Goal: Browse casually: Explore the website without a specific task or goal

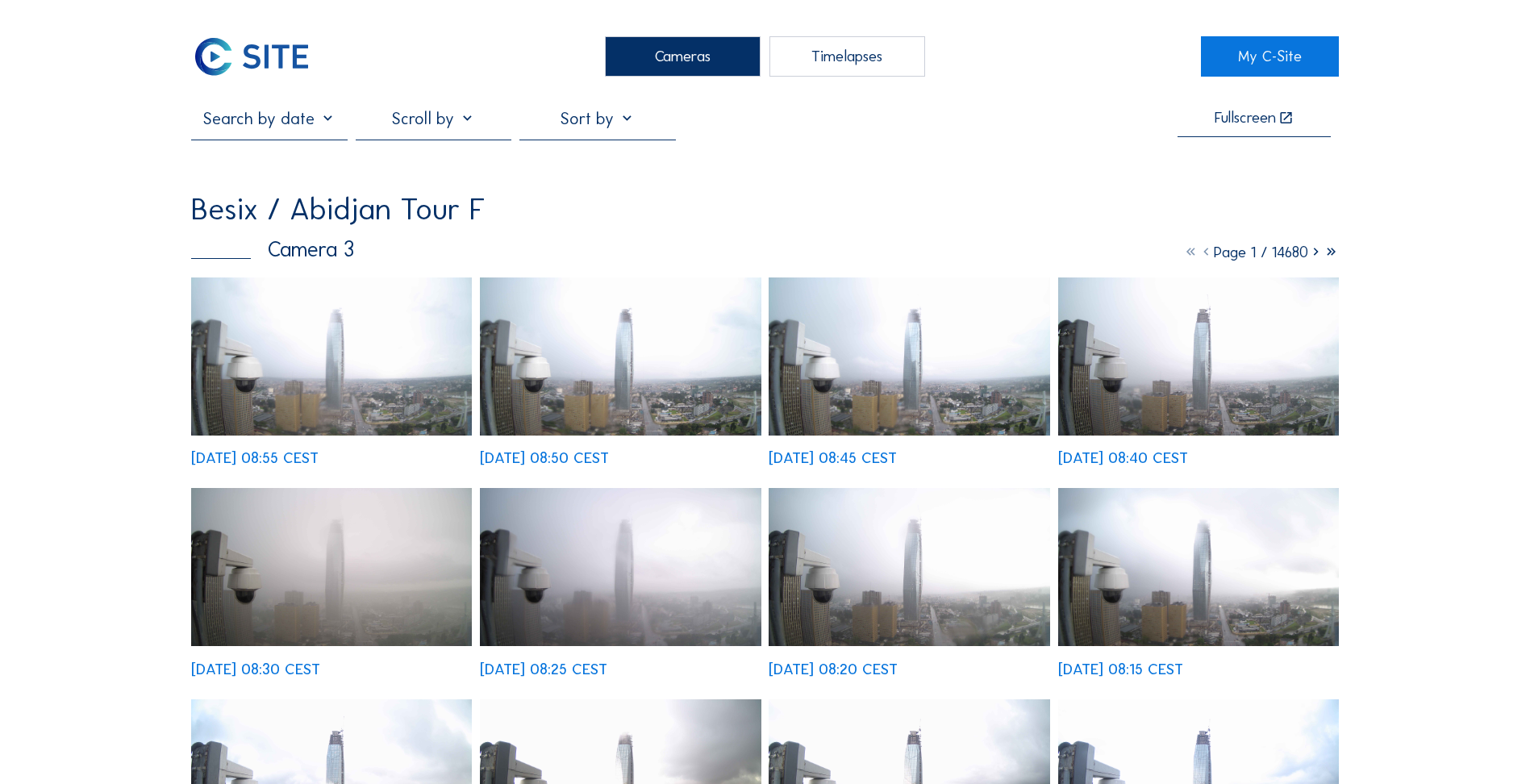
click at [709, 60] on div "Cameras" at bounding box center [683, 57] width 156 height 41
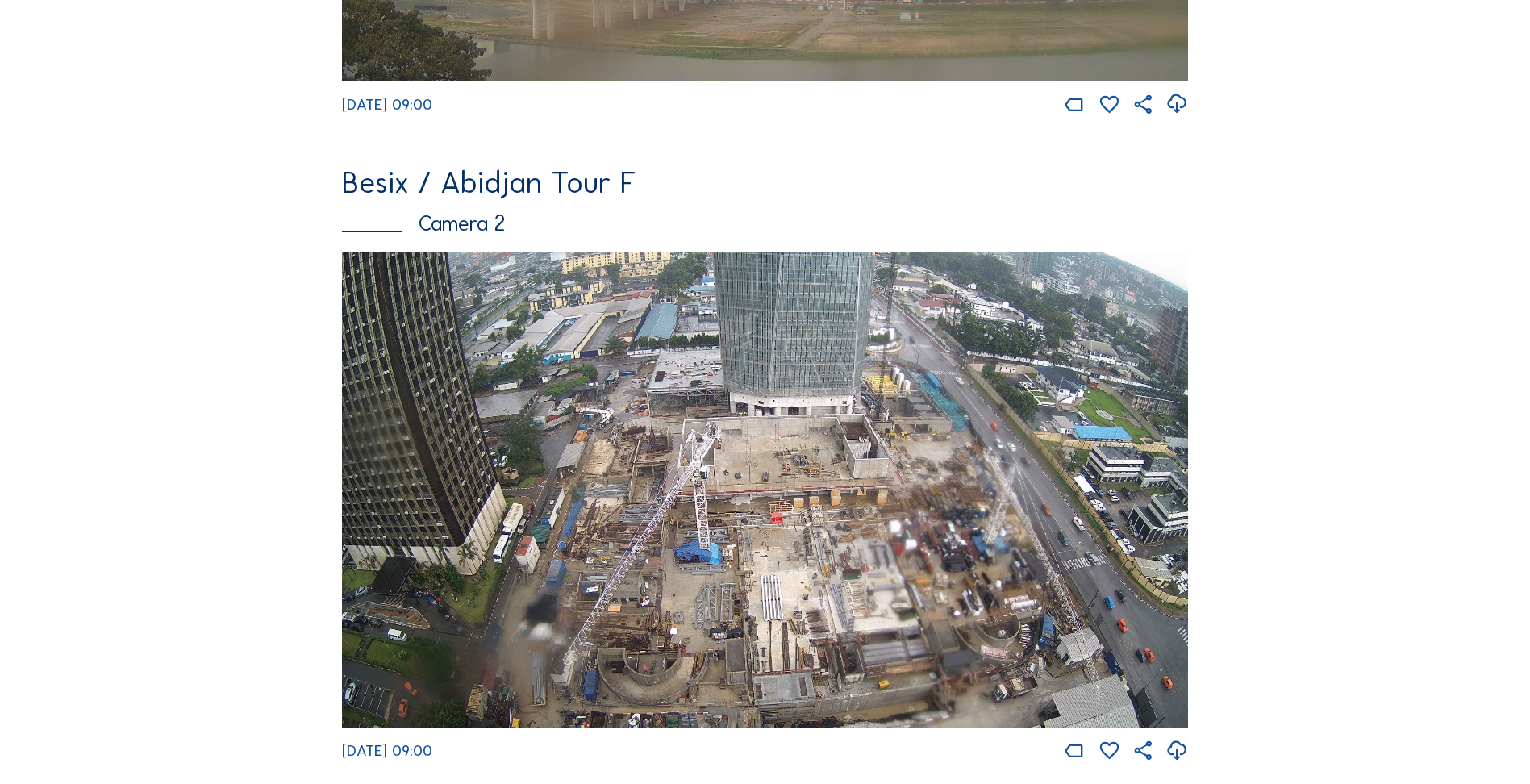
scroll to position [645, 0]
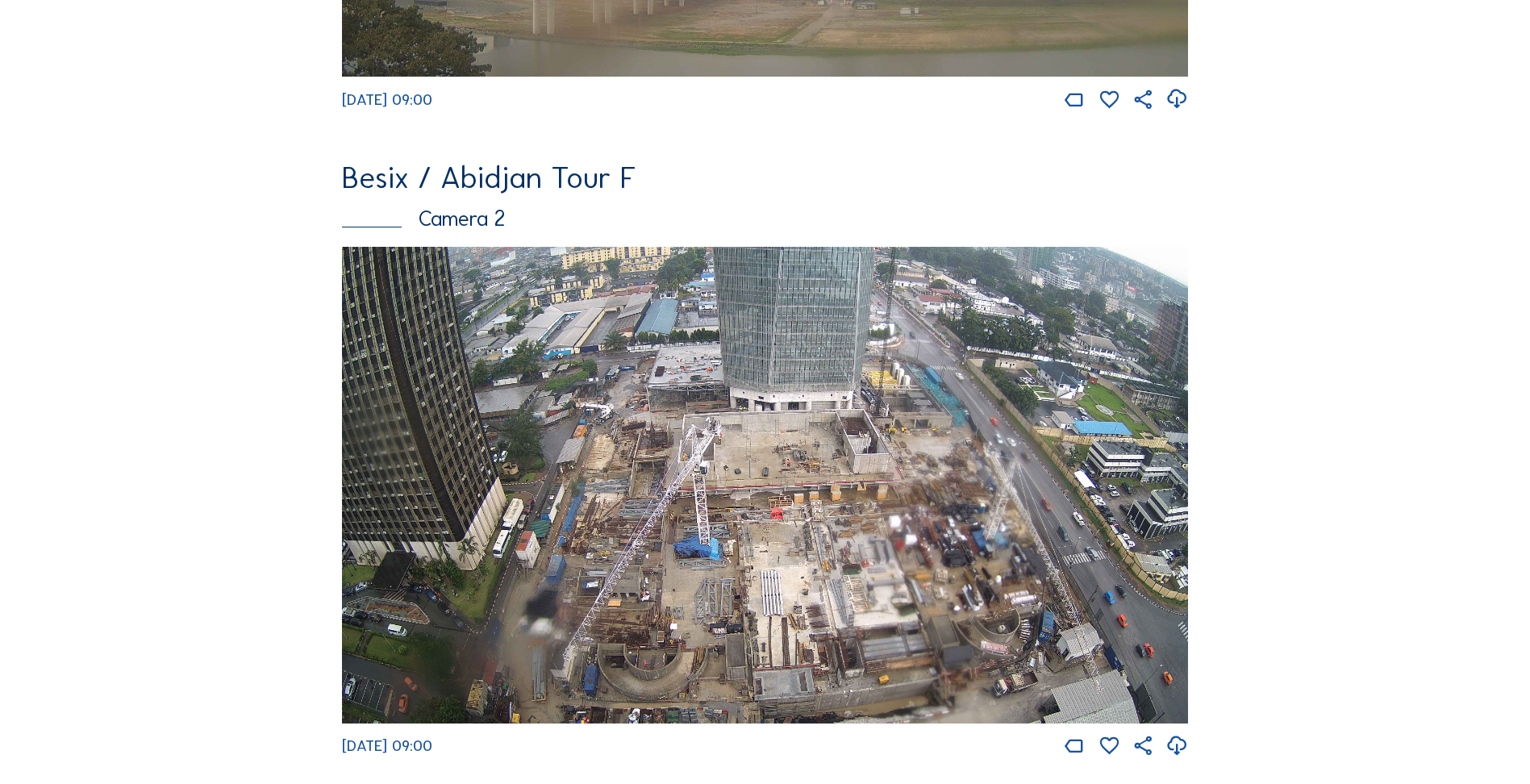
click at [905, 459] on img at bounding box center [765, 484] width 846 height 476
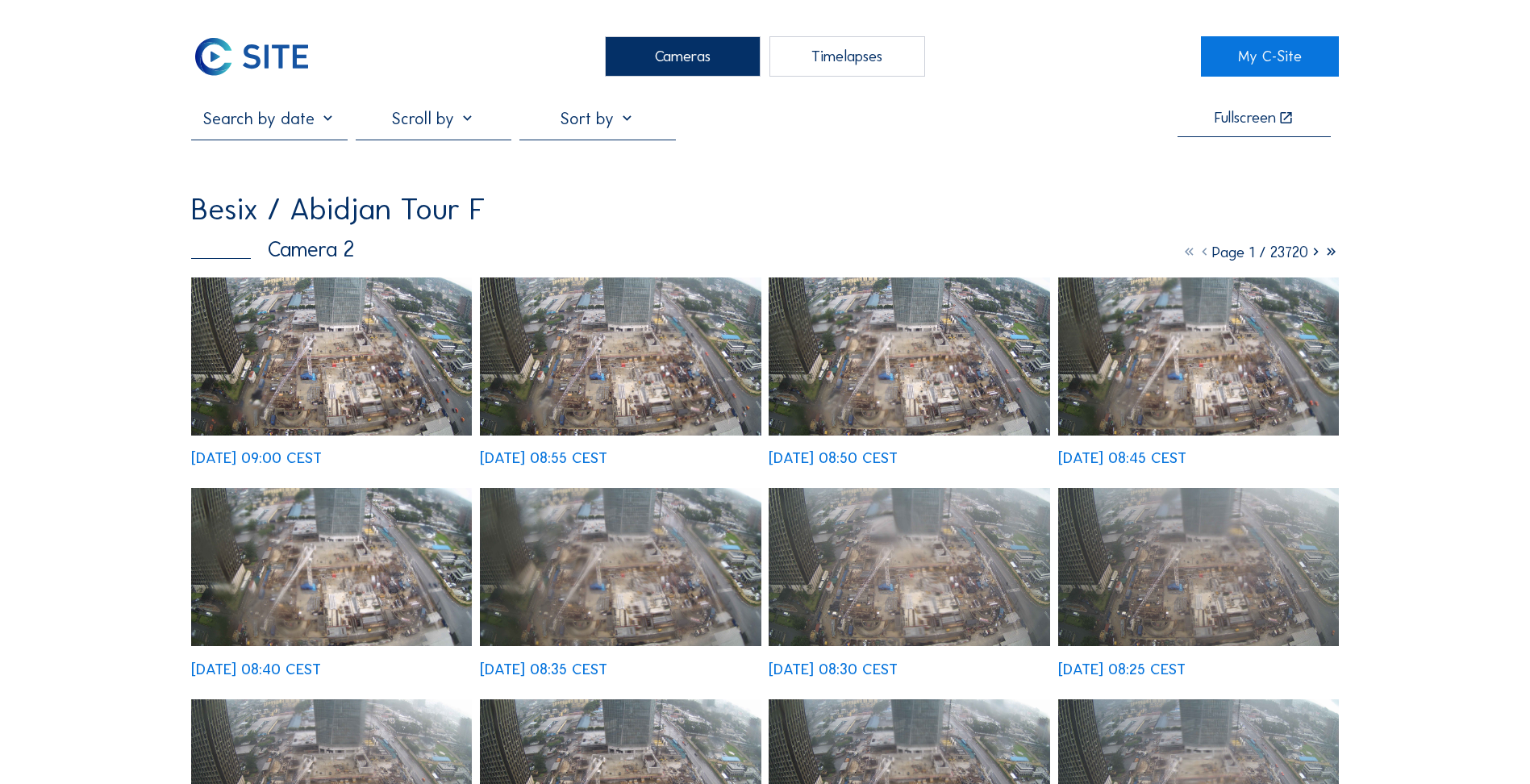
click at [392, 350] on img at bounding box center [331, 356] width 280 height 158
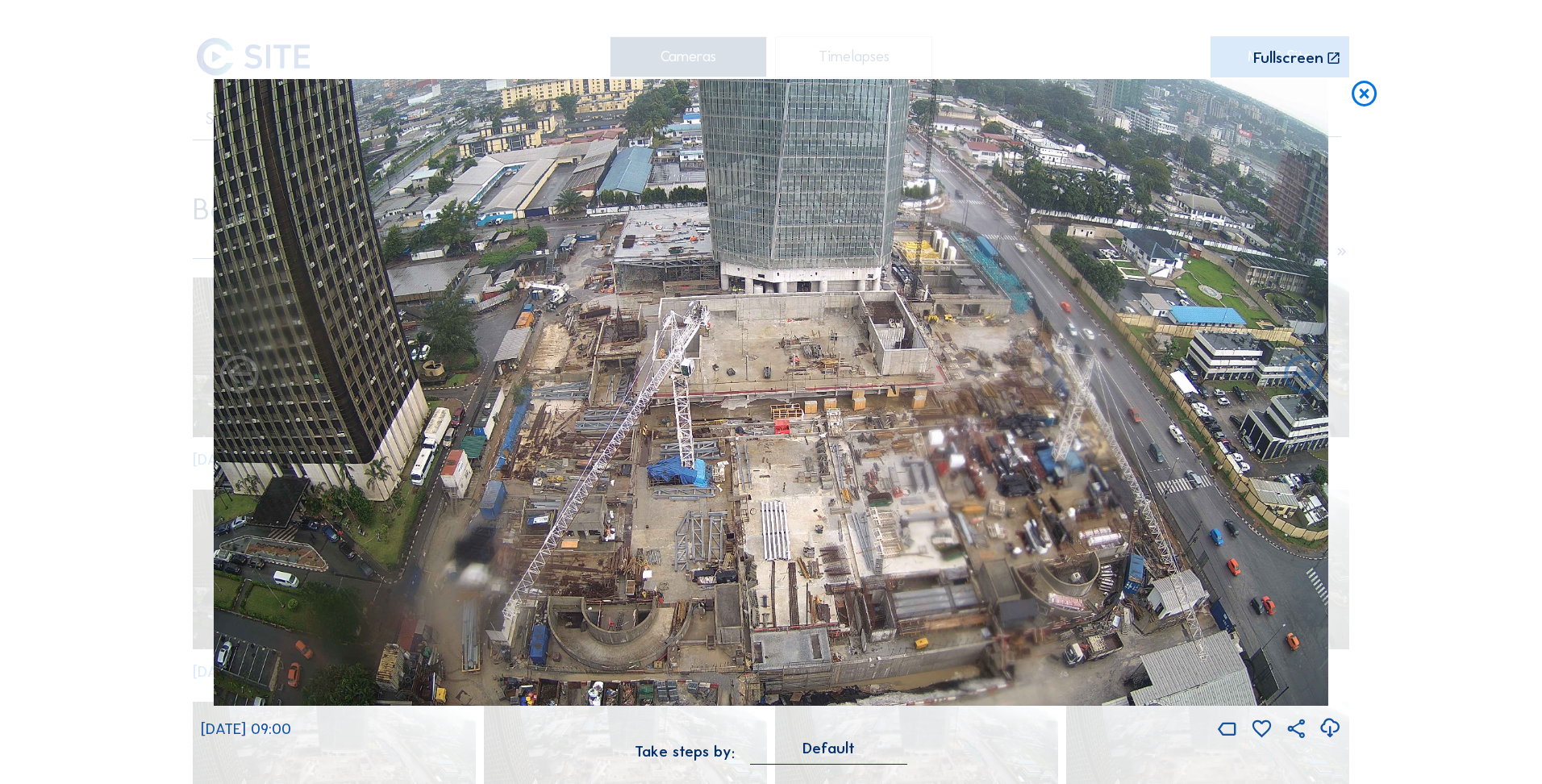
click at [1328, 730] on icon at bounding box center [1330, 728] width 23 height 28
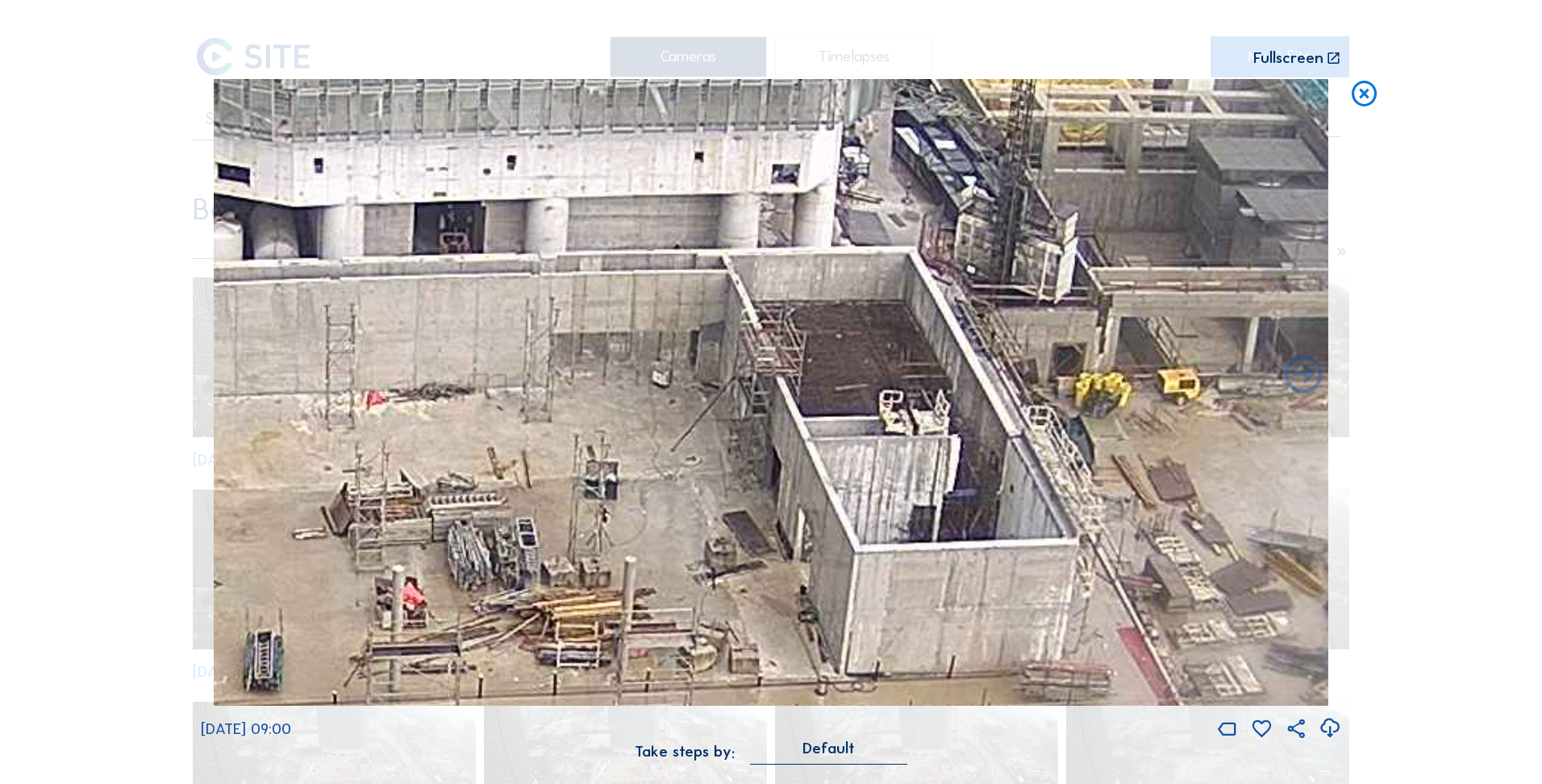
drag, startPoint x: 985, startPoint y: 403, endPoint x: 973, endPoint y: 445, distance: 43.7
click at [974, 445] on img at bounding box center [771, 392] width 1115 height 628
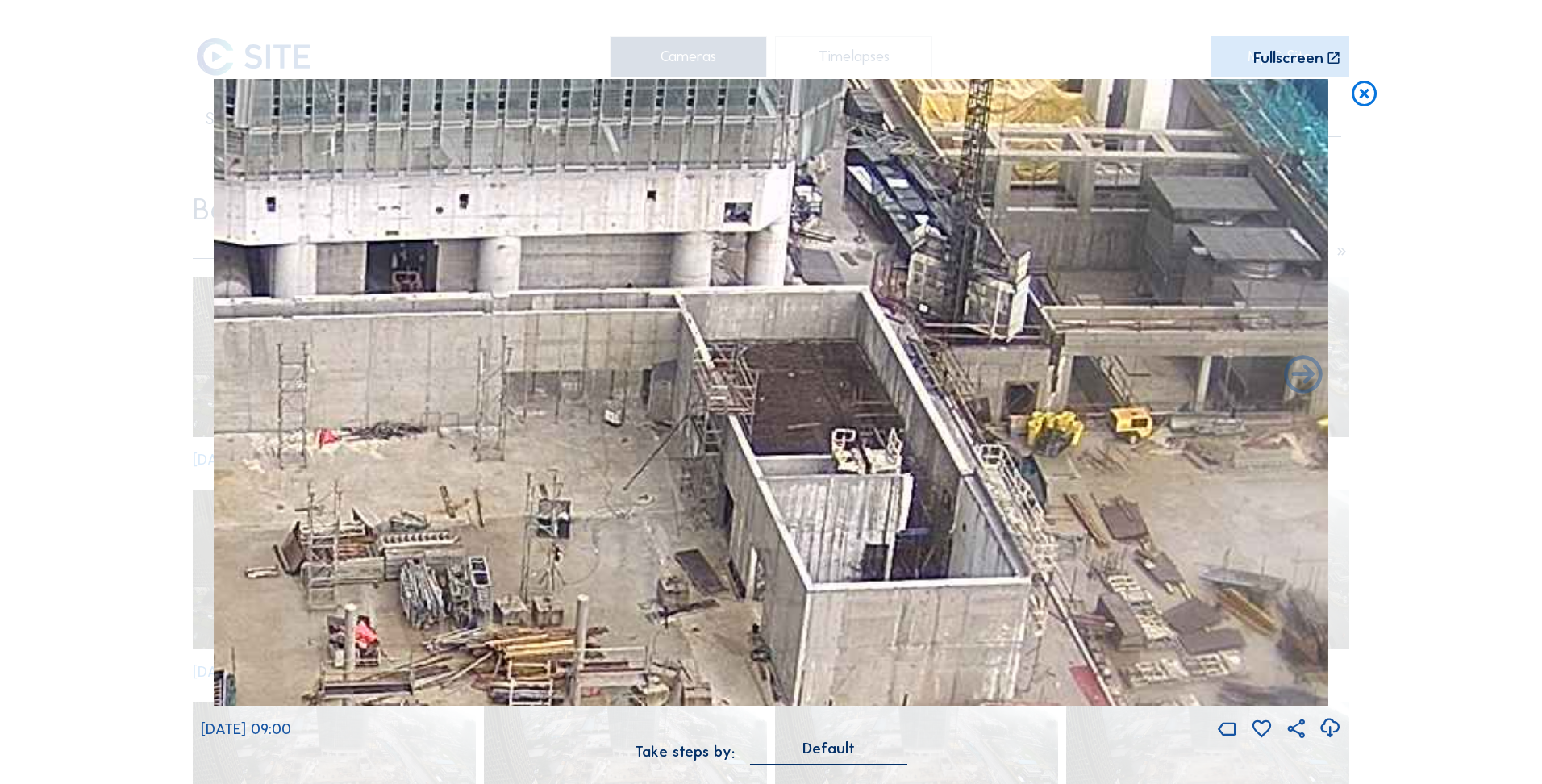
drag, startPoint x: 965, startPoint y: 473, endPoint x: 925, endPoint y: 451, distance: 45.7
click at [925, 451] on img at bounding box center [771, 392] width 1115 height 628
